Goal: Transaction & Acquisition: Purchase product/service

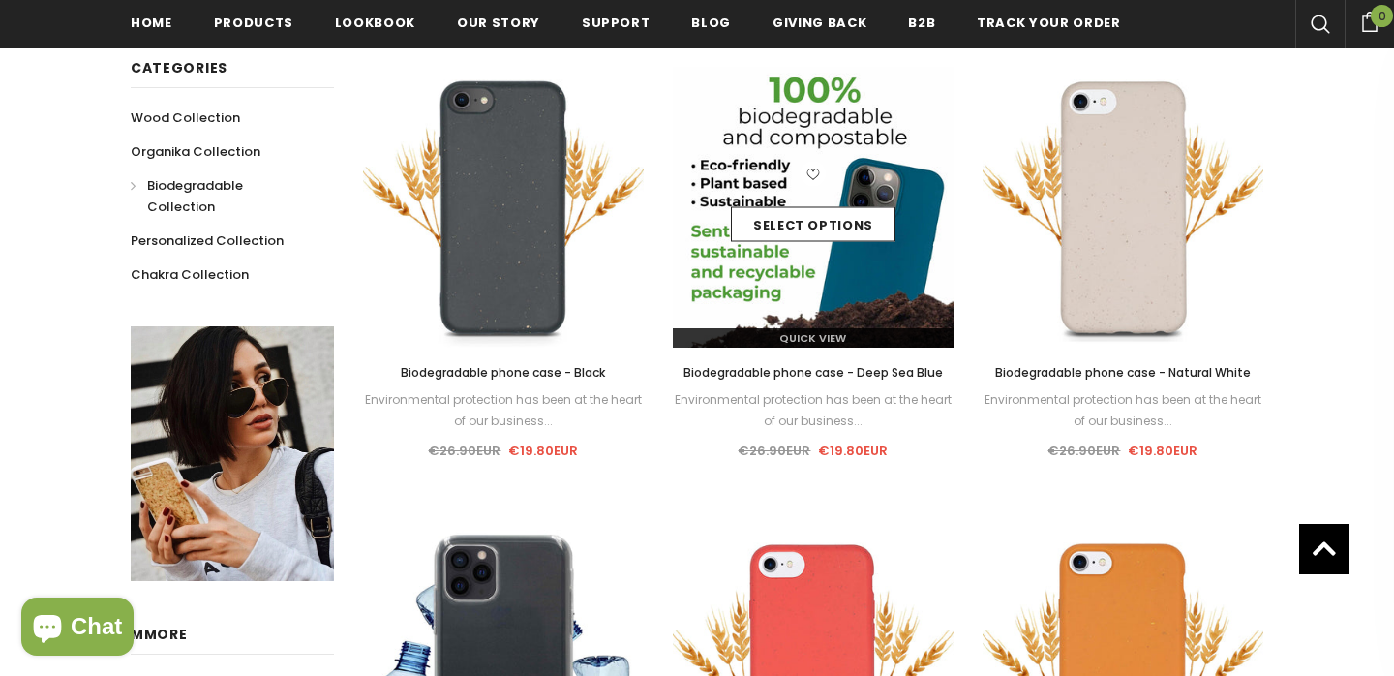
scroll to position [342, 0]
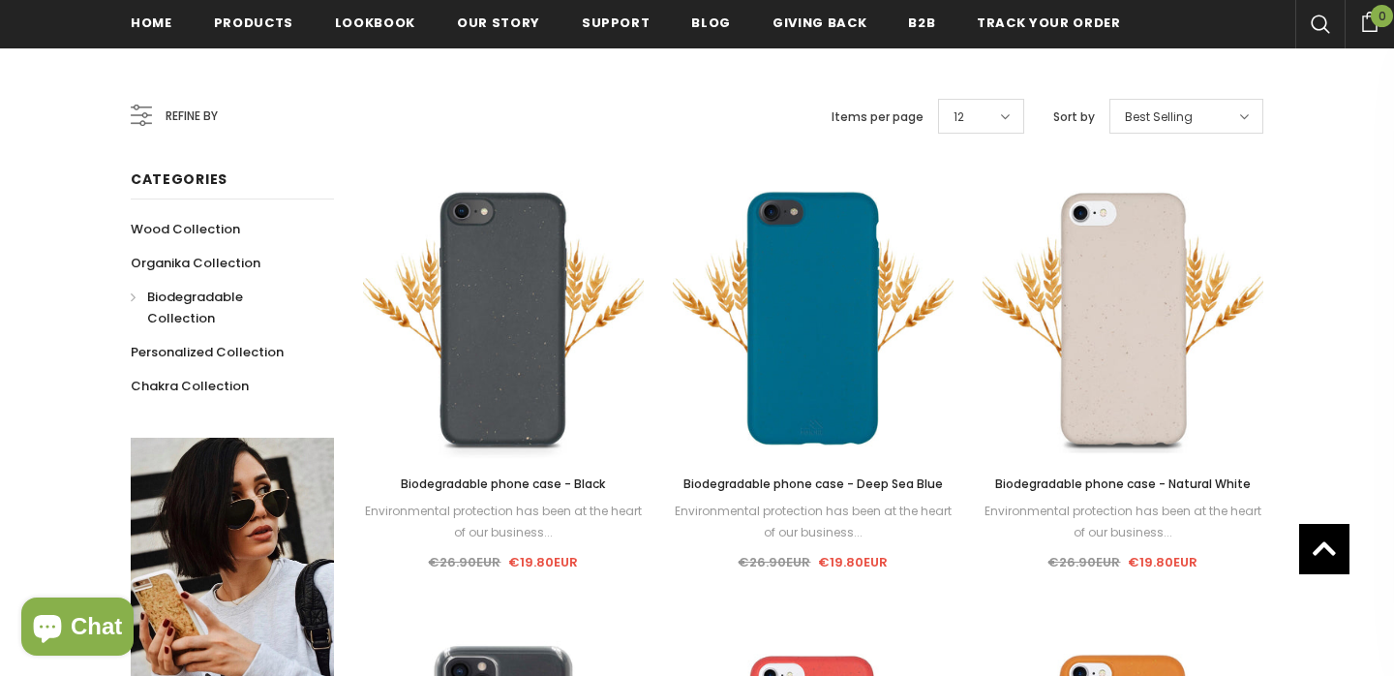
click at [1144, 110] on span "Best Selling" at bounding box center [1159, 116] width 68 height 19
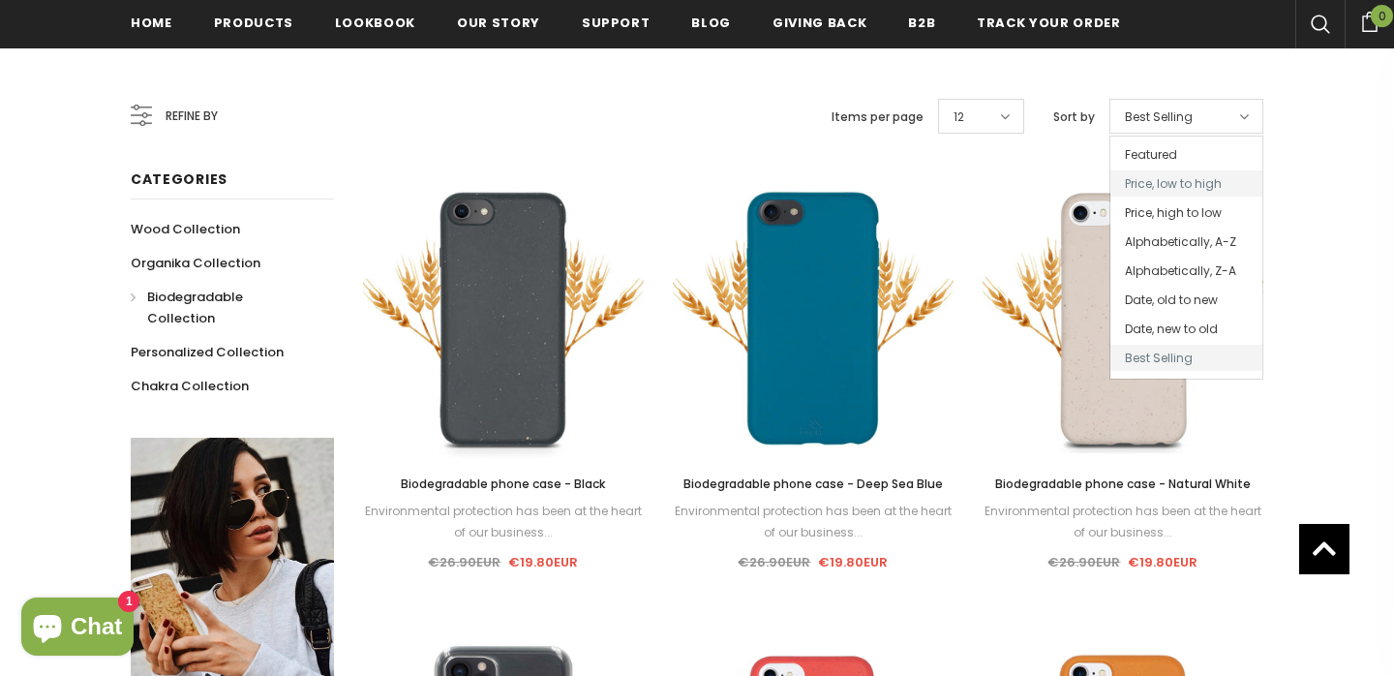
click at [1141, 187] on span "Price, low to high" at bounding box center [1186, 183] width 152 height 26
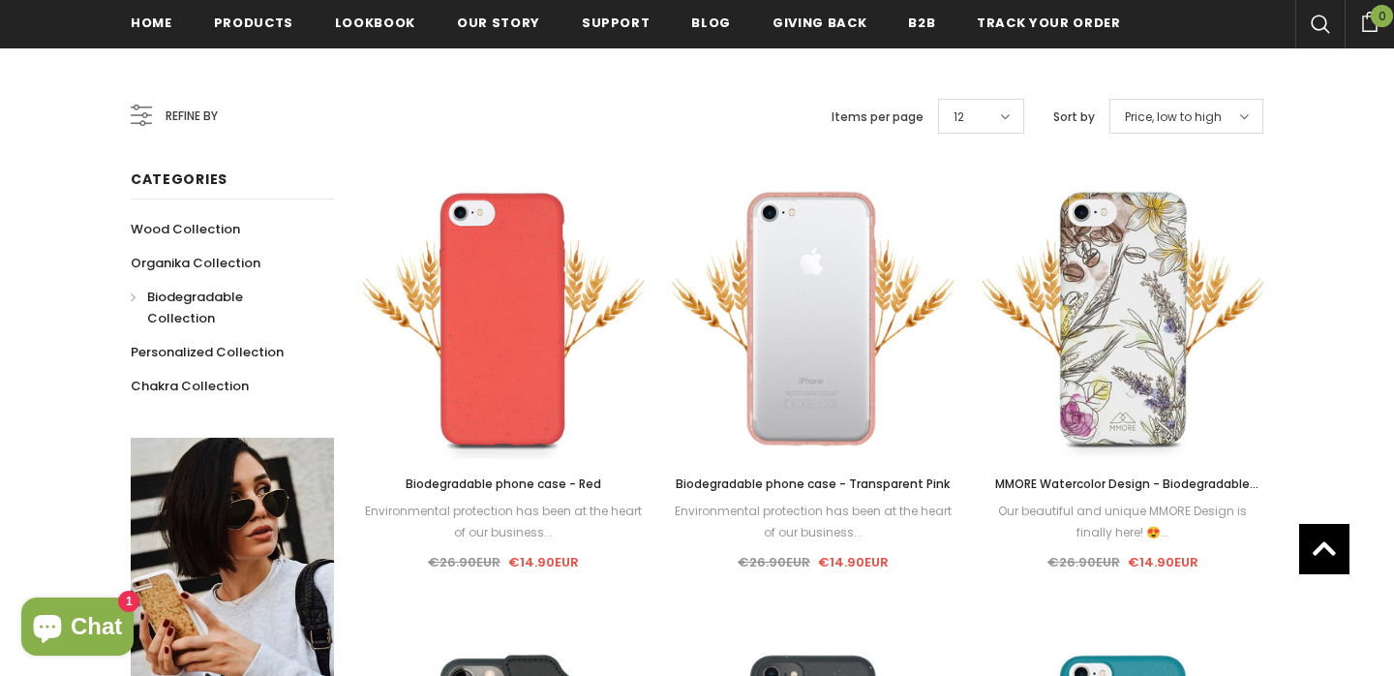
click at [949, 121] on div "12" at bounding box center [981, 116] width 86 height 35
click at [976, 294] on span "50" at bounding box center [981, 299] width 84 height 26
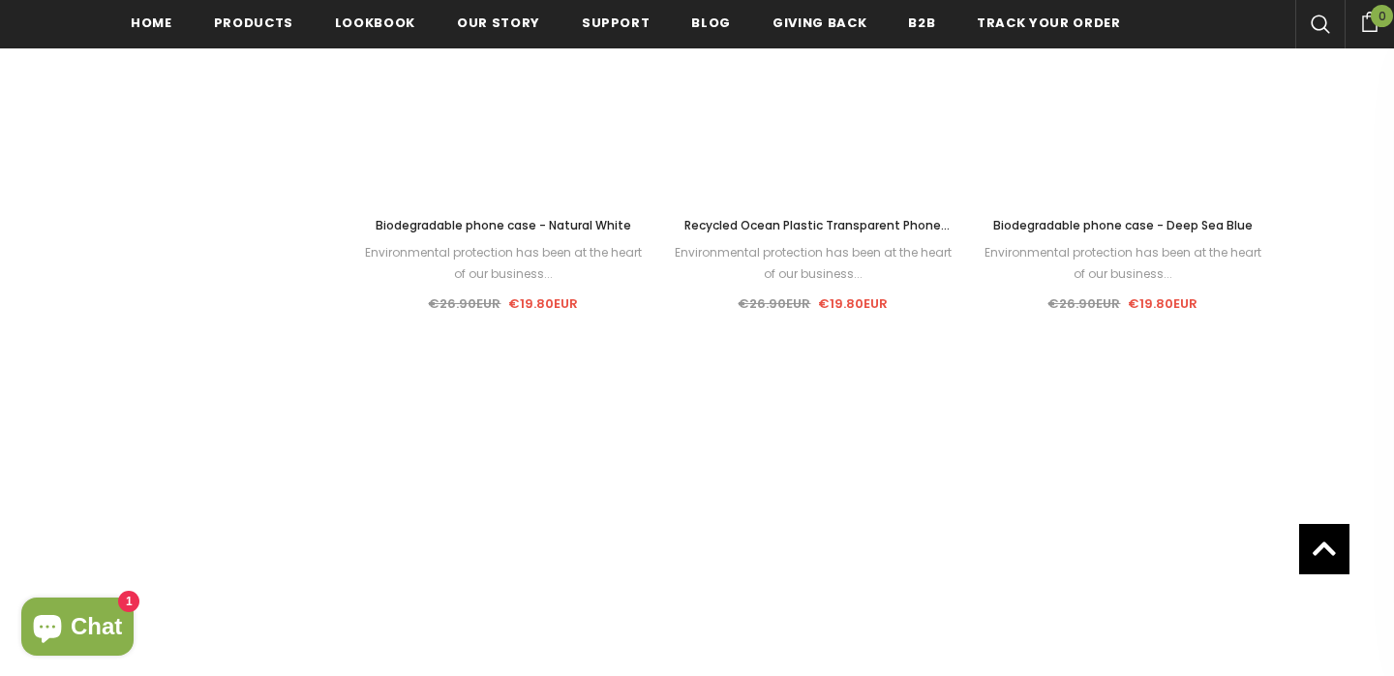
scroll to position [2404, 0]
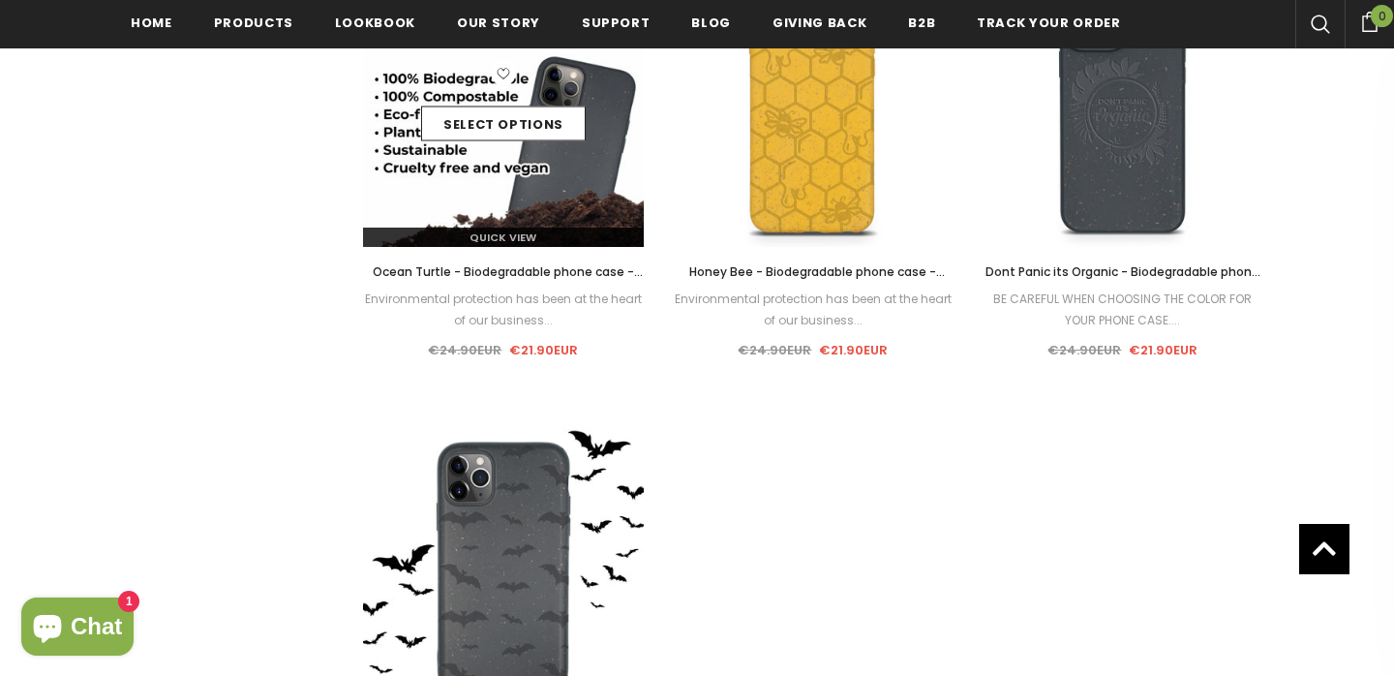
click at [546, 184] on img at bounding box center [503, 106] width 281 height 281
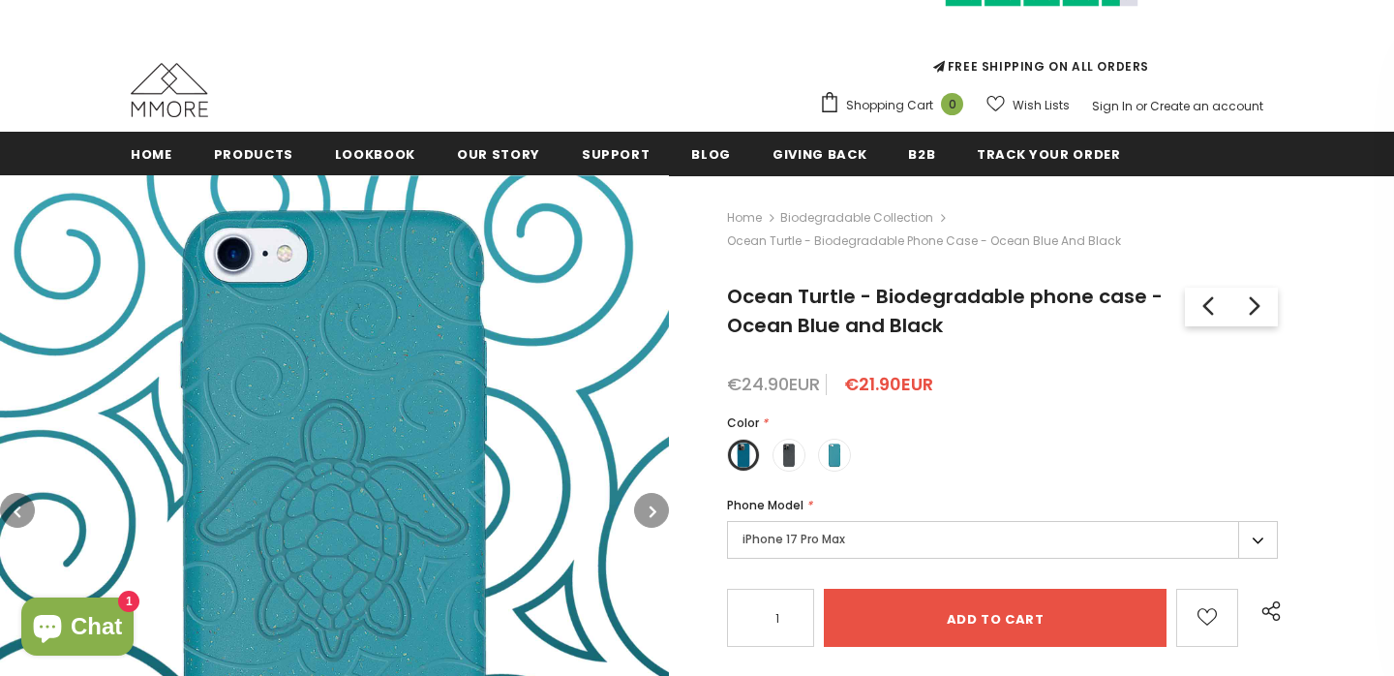
scroll to position [163, 0]
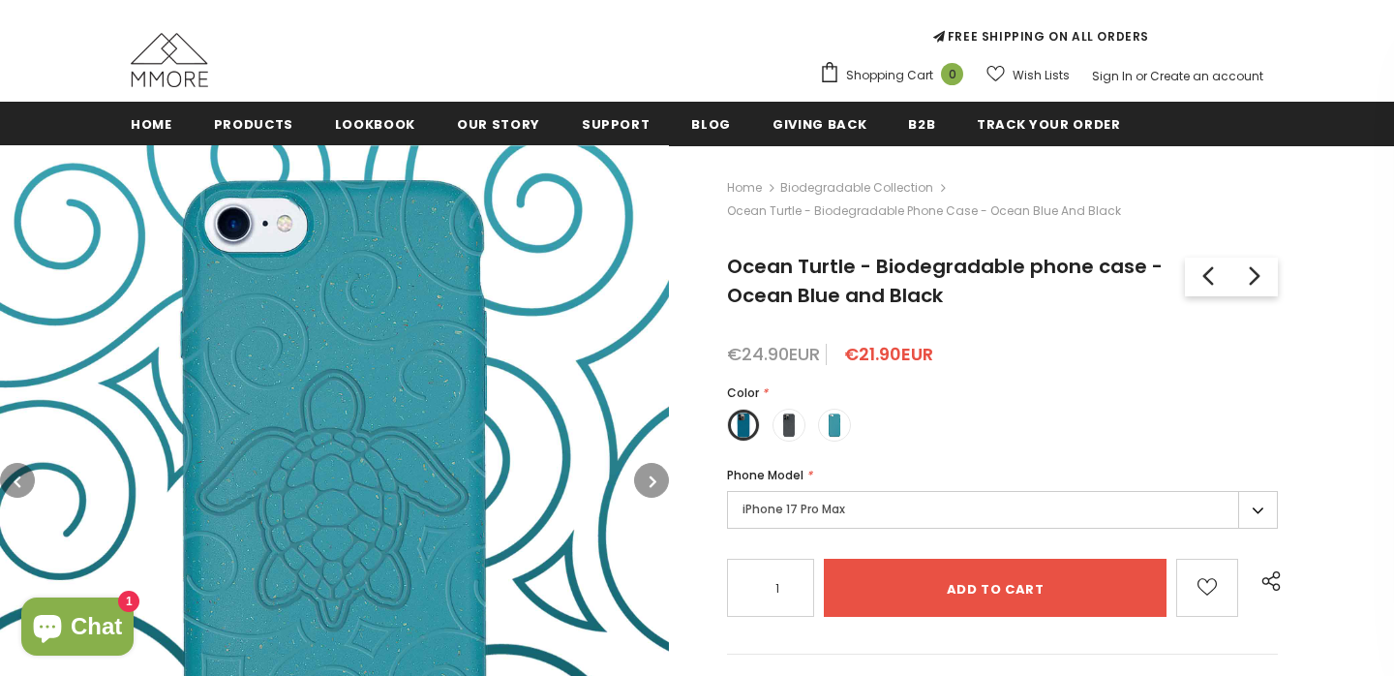
click at [789, 506] on label "iPhone 17 Pro Max" at bounding box center [1002, 510] width 551 height 38
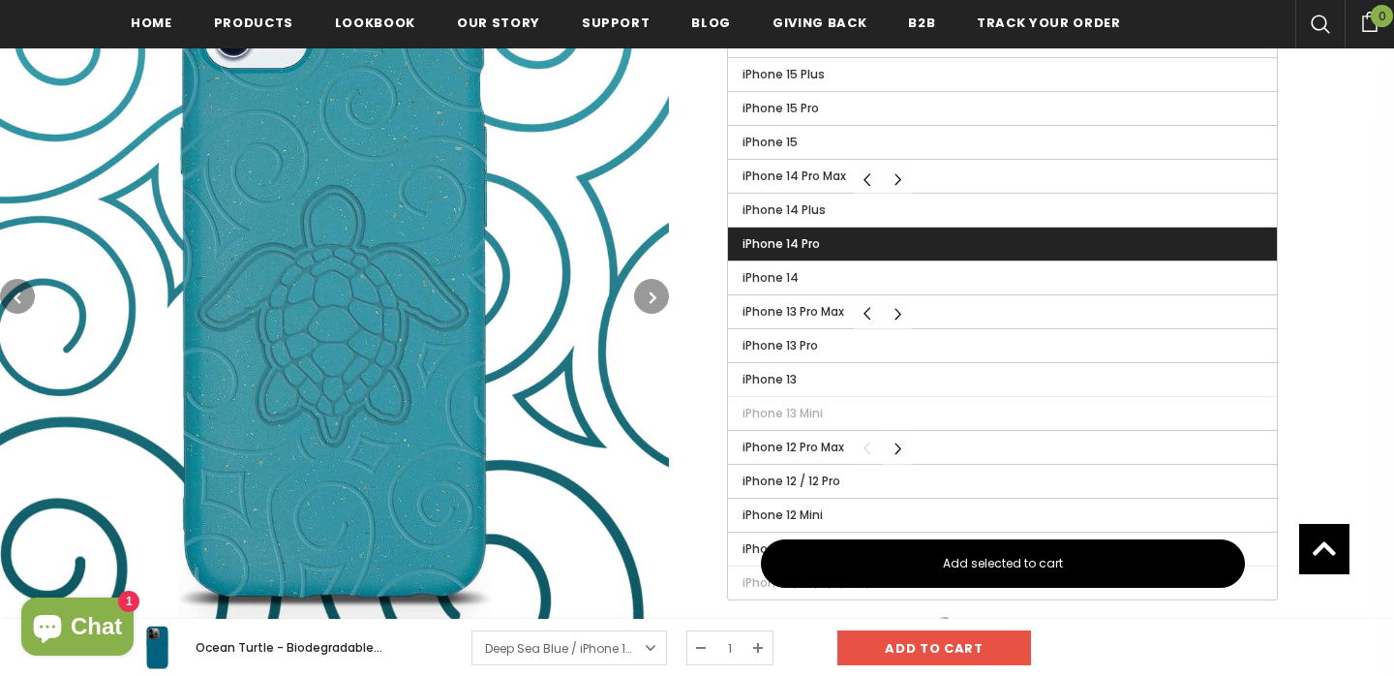
scroll to position [1127, 0]
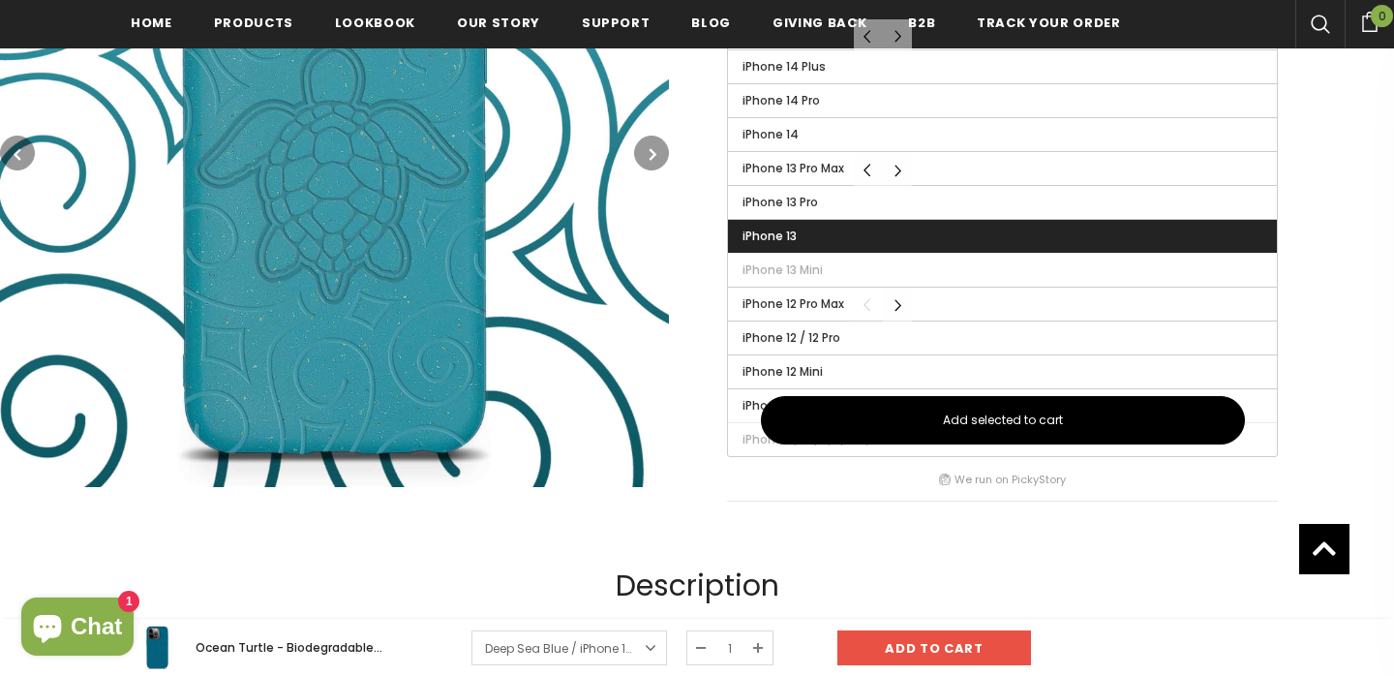
click at [978, 232] on label "iPhone 13" at bounding box center [1002, 236] width 549 height 33
click at [0, 0] on input "iPhone 13" at bounding box center [0, 0] width 0 height 0
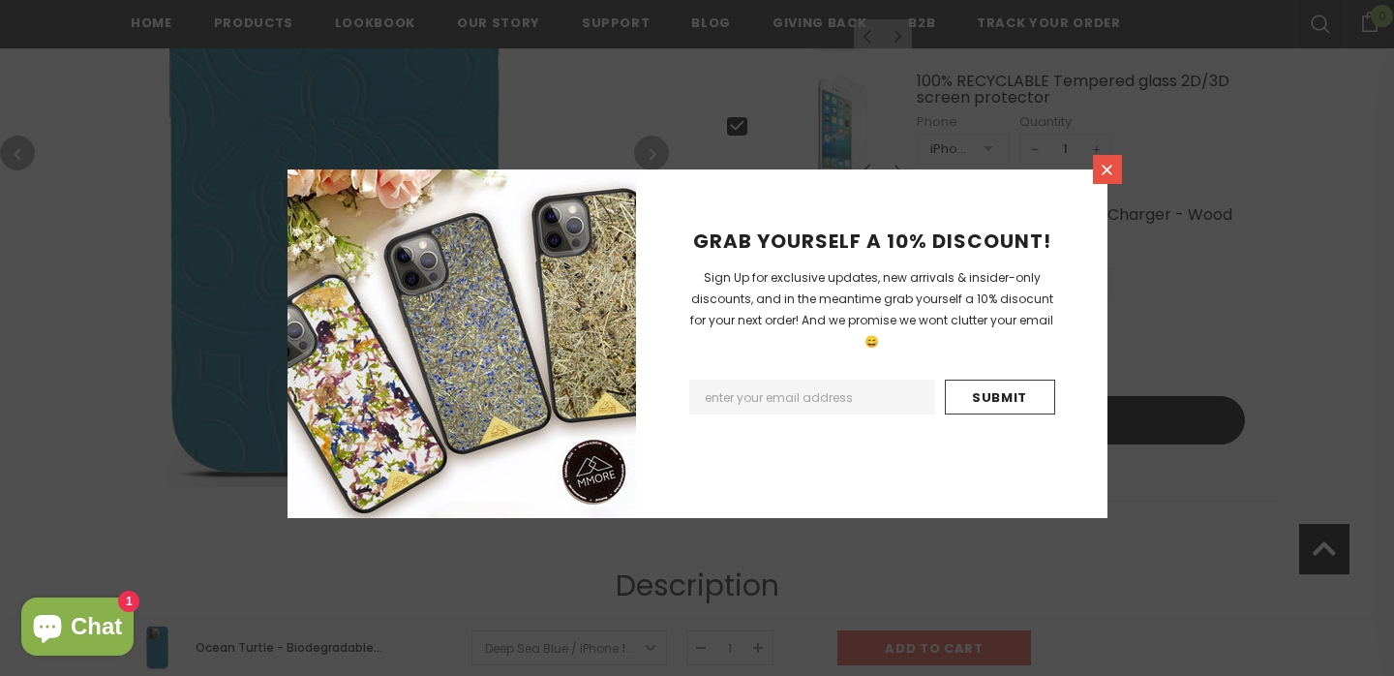
click at [1109, 165] on icon at bounding box center [1106, 170] width 16 height 16
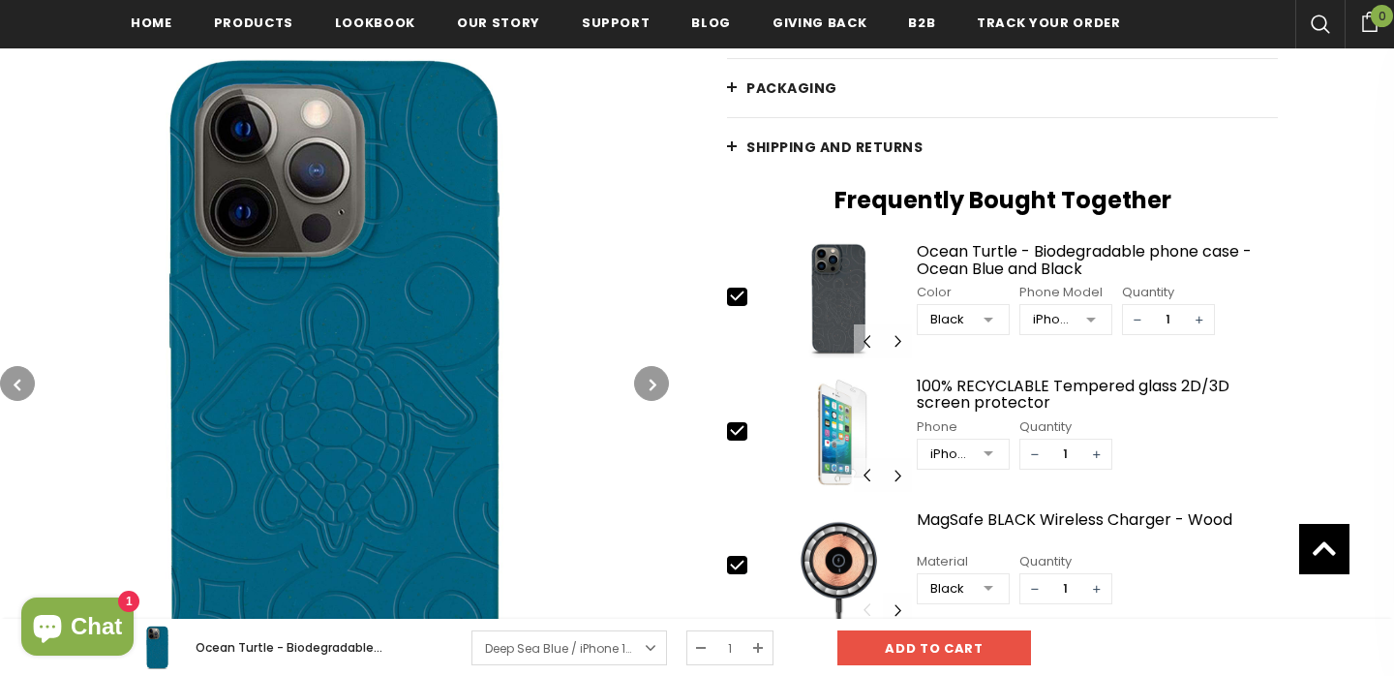
scroll to position [802, 0]
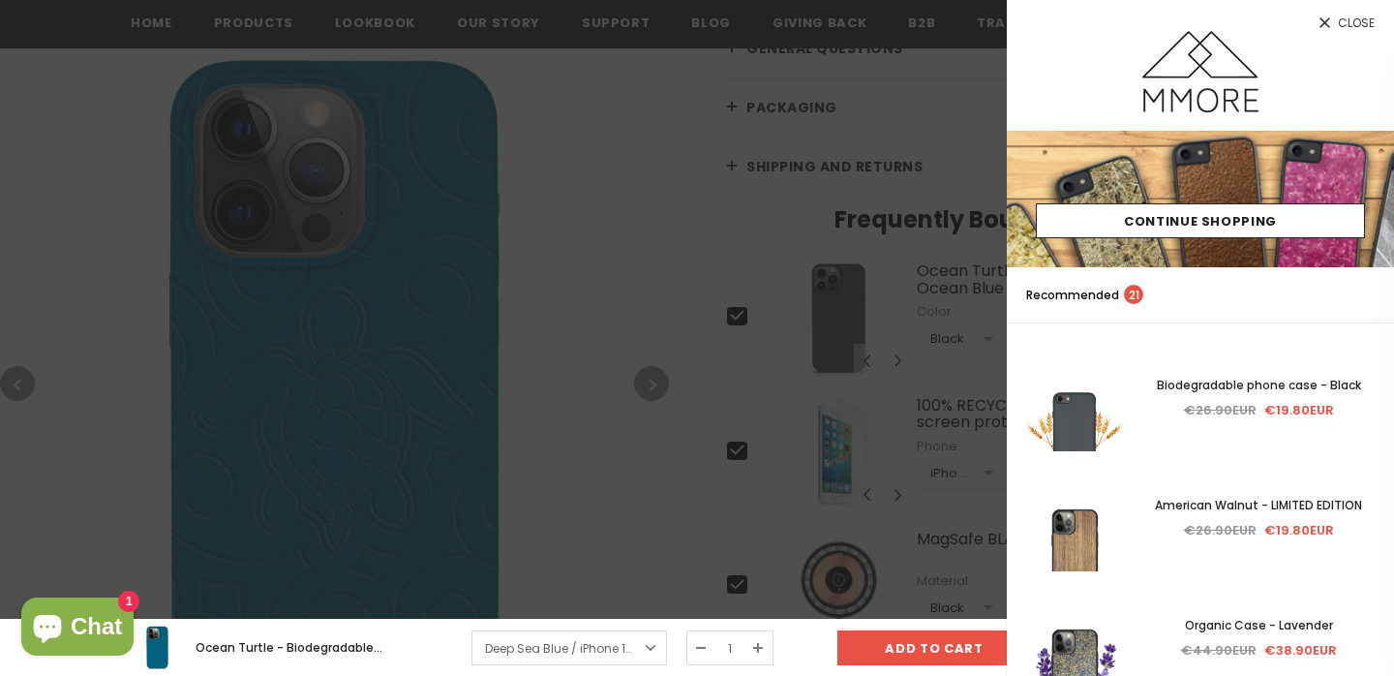
click at [1337, 26] on link "Close" at bounding box center [1200, 15] width 387 height 31
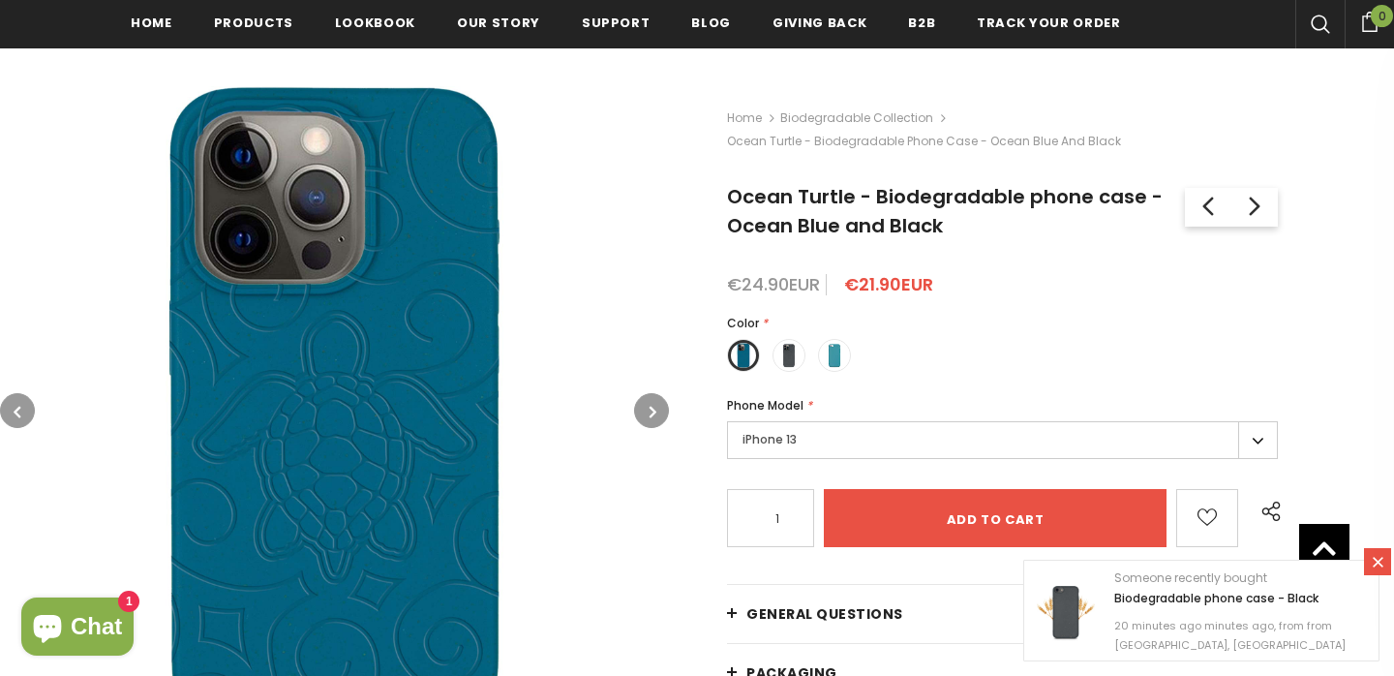
scroll to position [157, 0]
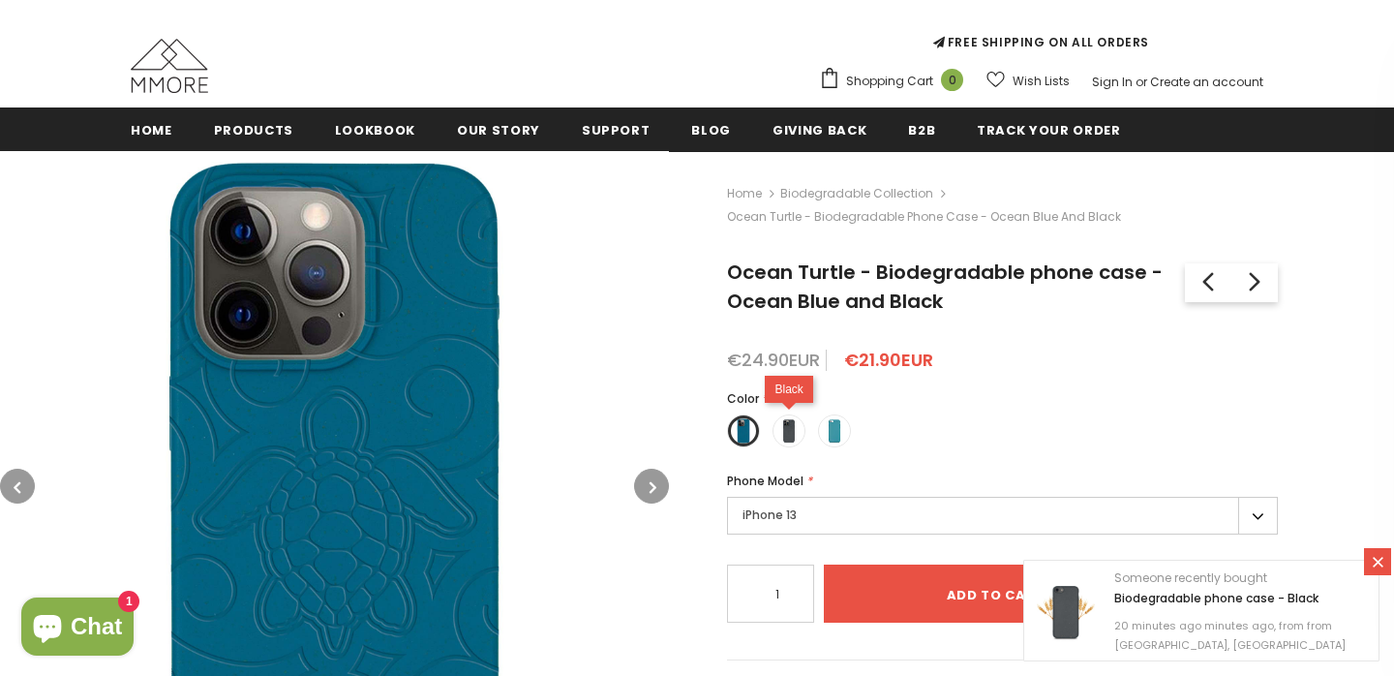
click at [795, 421] on span at bounding box center [788, 430] width 25 height 25
click at [0, 0] on input "radio" at bounding box center [0, 0] width 0 height 0
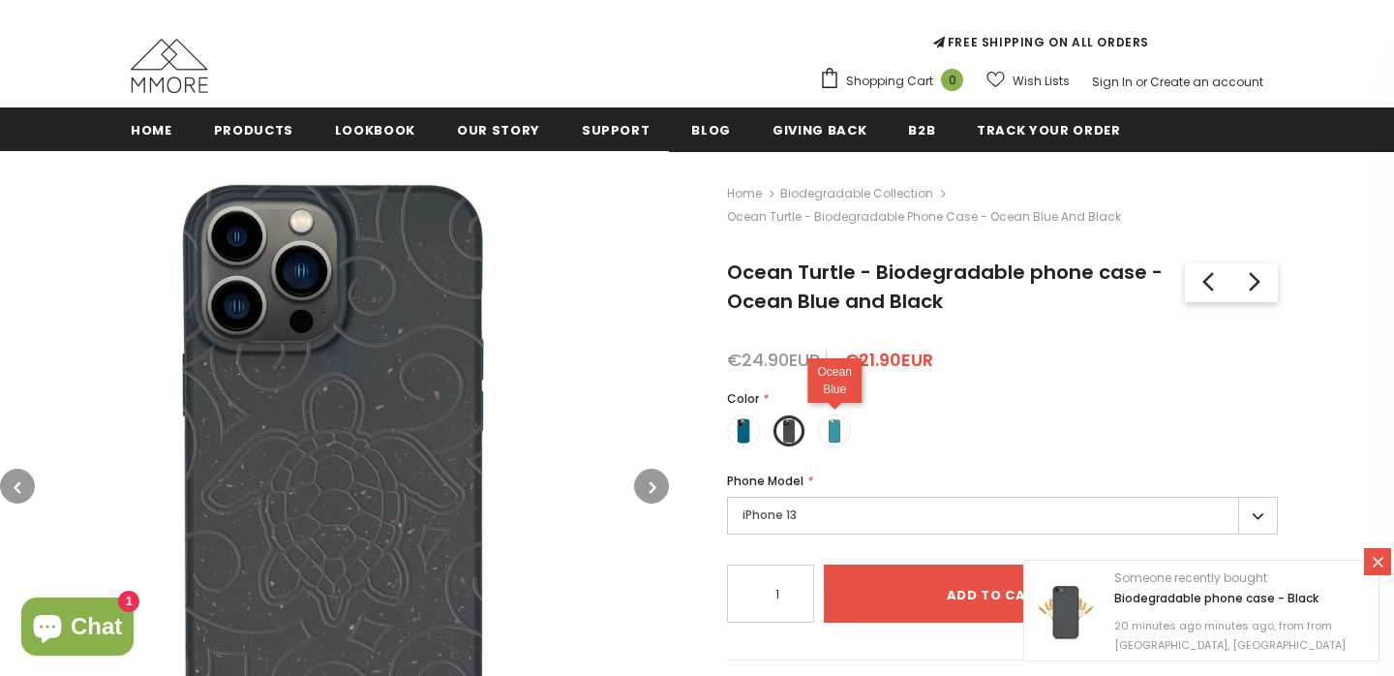
click at [826, 429] on span at bounding box center [834, 430] width 25 height 25
click at [0, 0] on input "radio" at bounding box center [0, 0] width 0 height 0
type input "Sold Out"
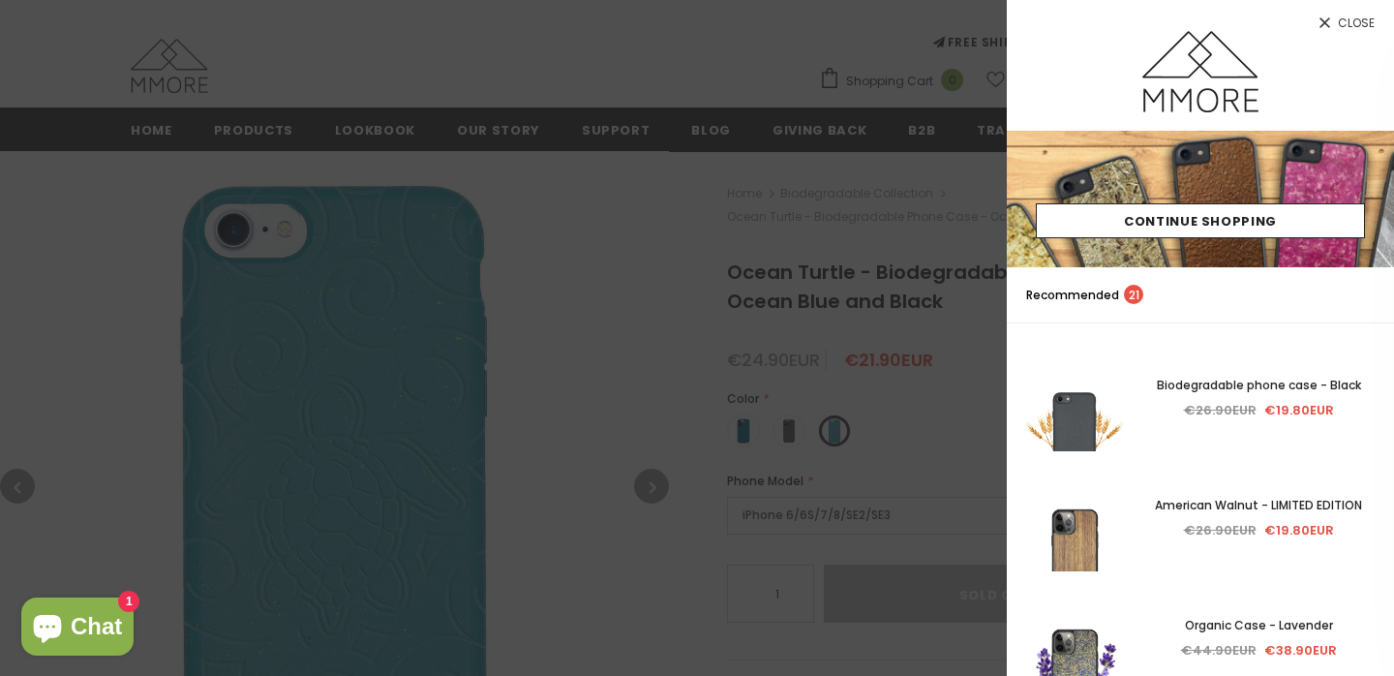
click at [914, 51] on div at bounding box center [697, 338] width 1394 height 676
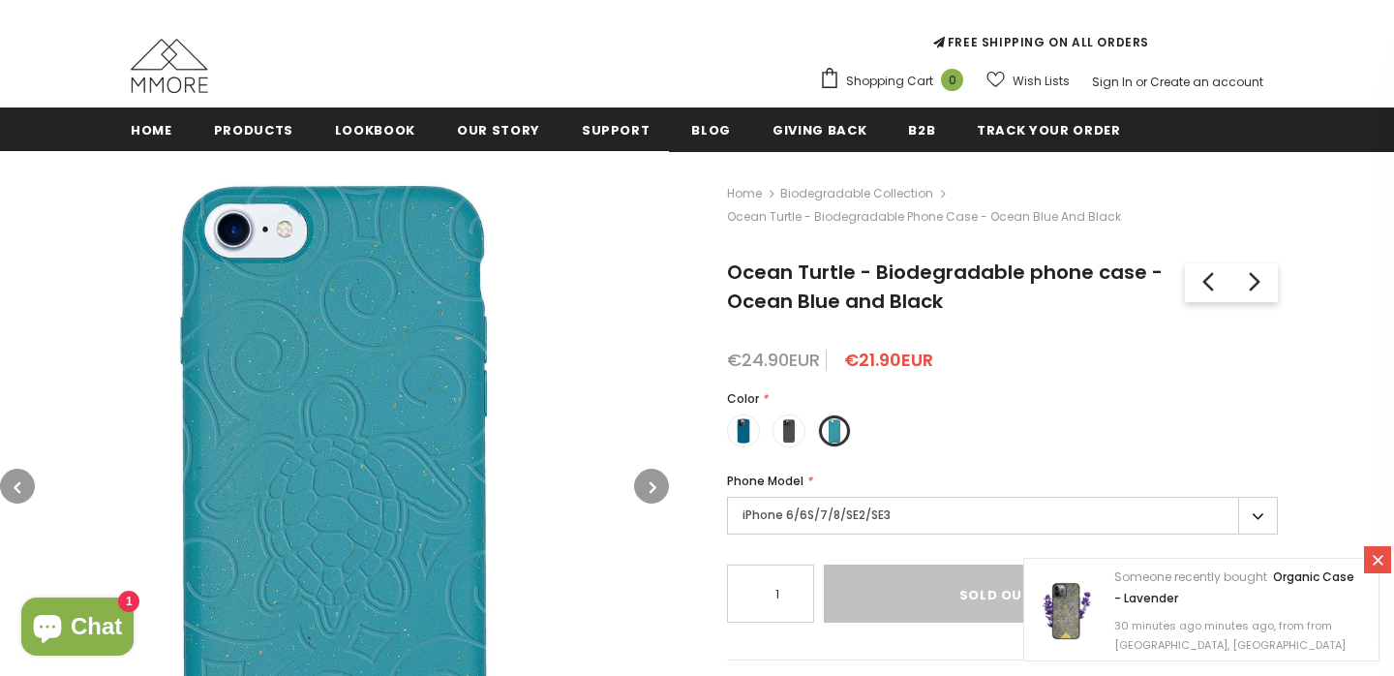
click at [796, 513] on label "iPhone 6/6S/7/8/SE2/SE3" at bounding box center [1002, 515] width 551 height 38
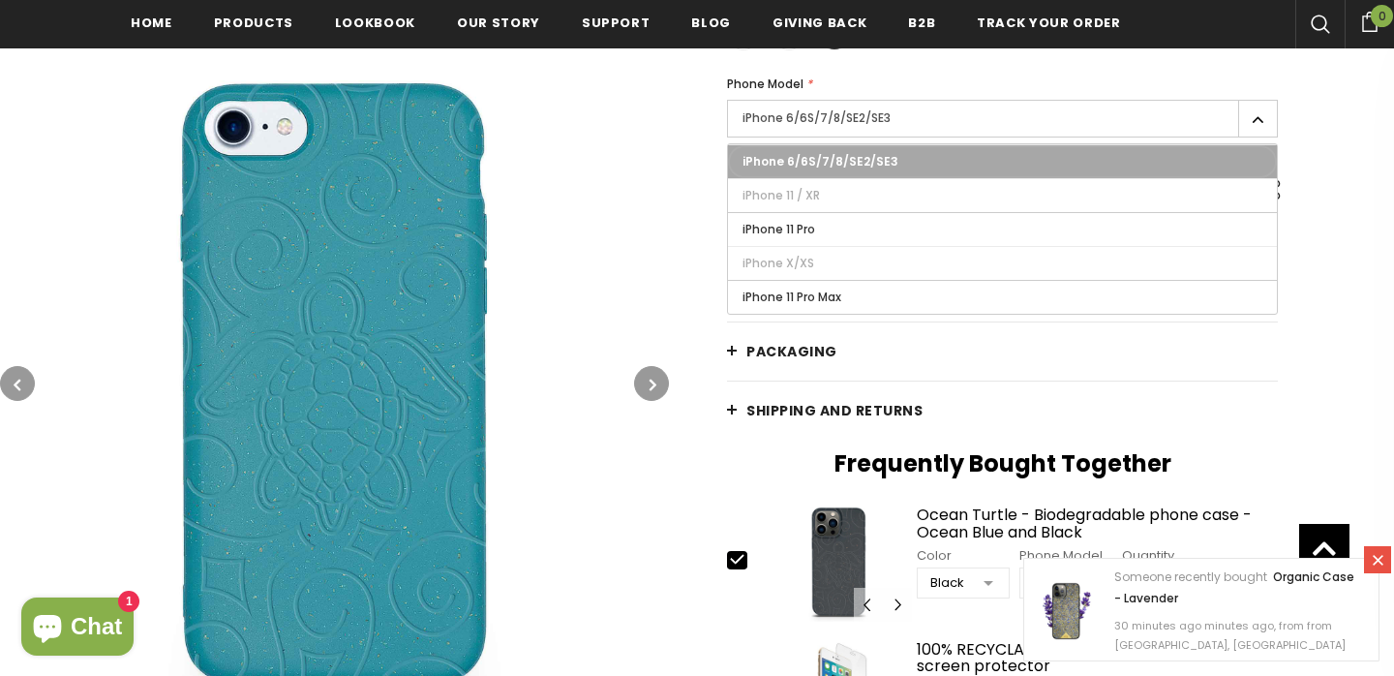
scroll to position [541, 0]
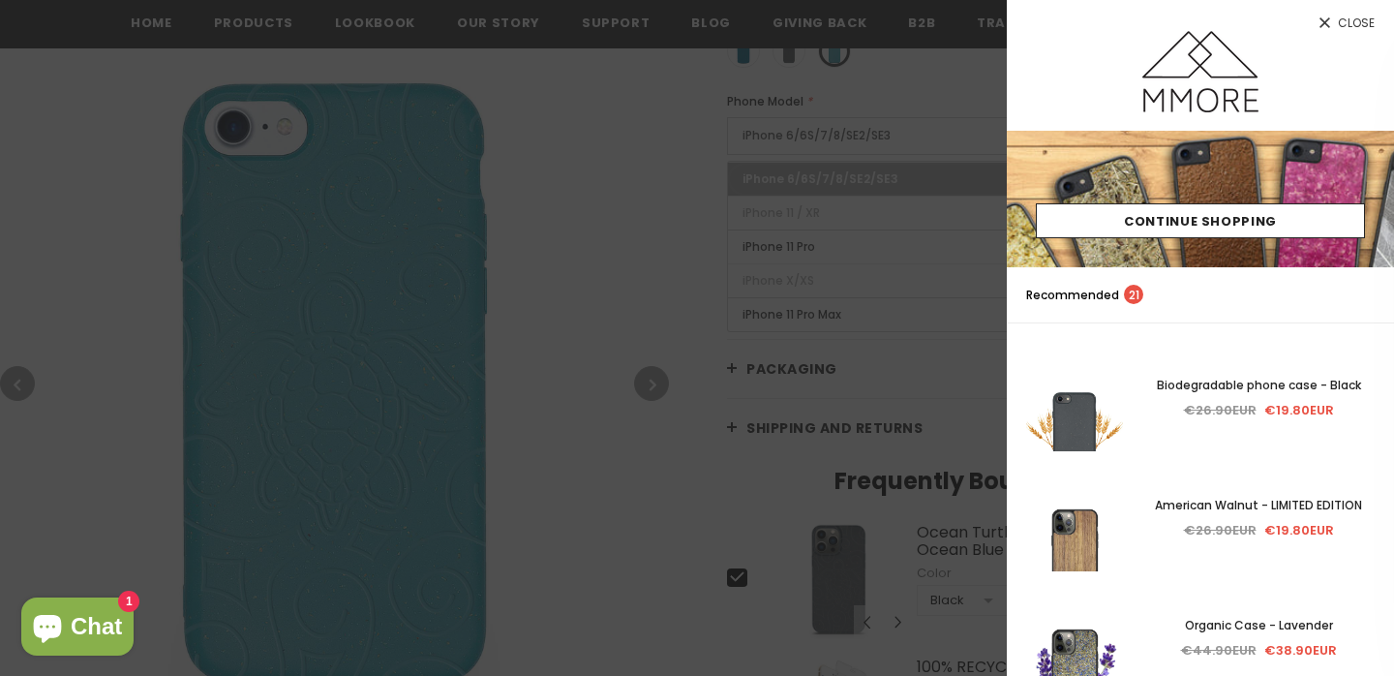
click at [639, 178] on div at bounding box center [697, 338] width 1394 height 676
